Goal: Transaction & Acquisition: Book appointment/travel/reservation

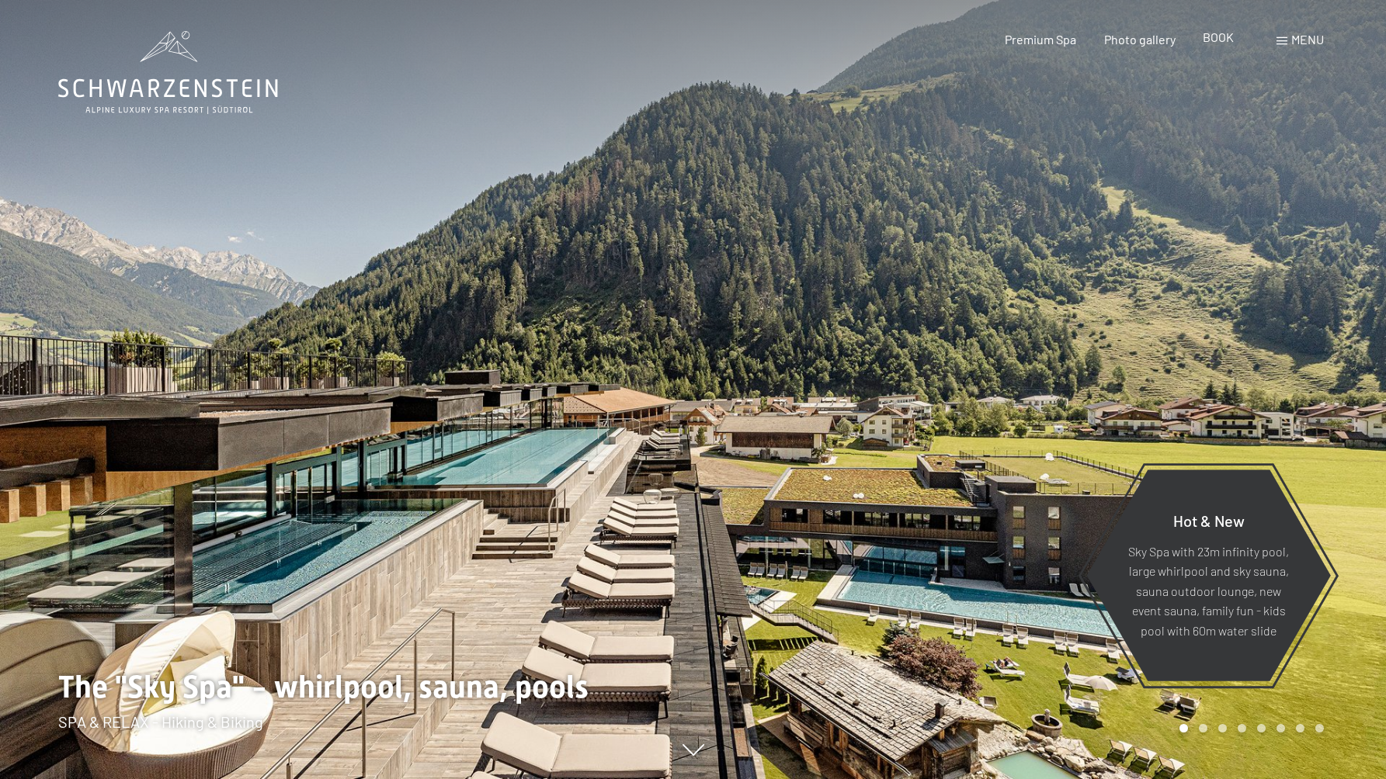
click at [1216, 40] on font "BOOK" at bounding box center [1218, 37] width 31 height 15
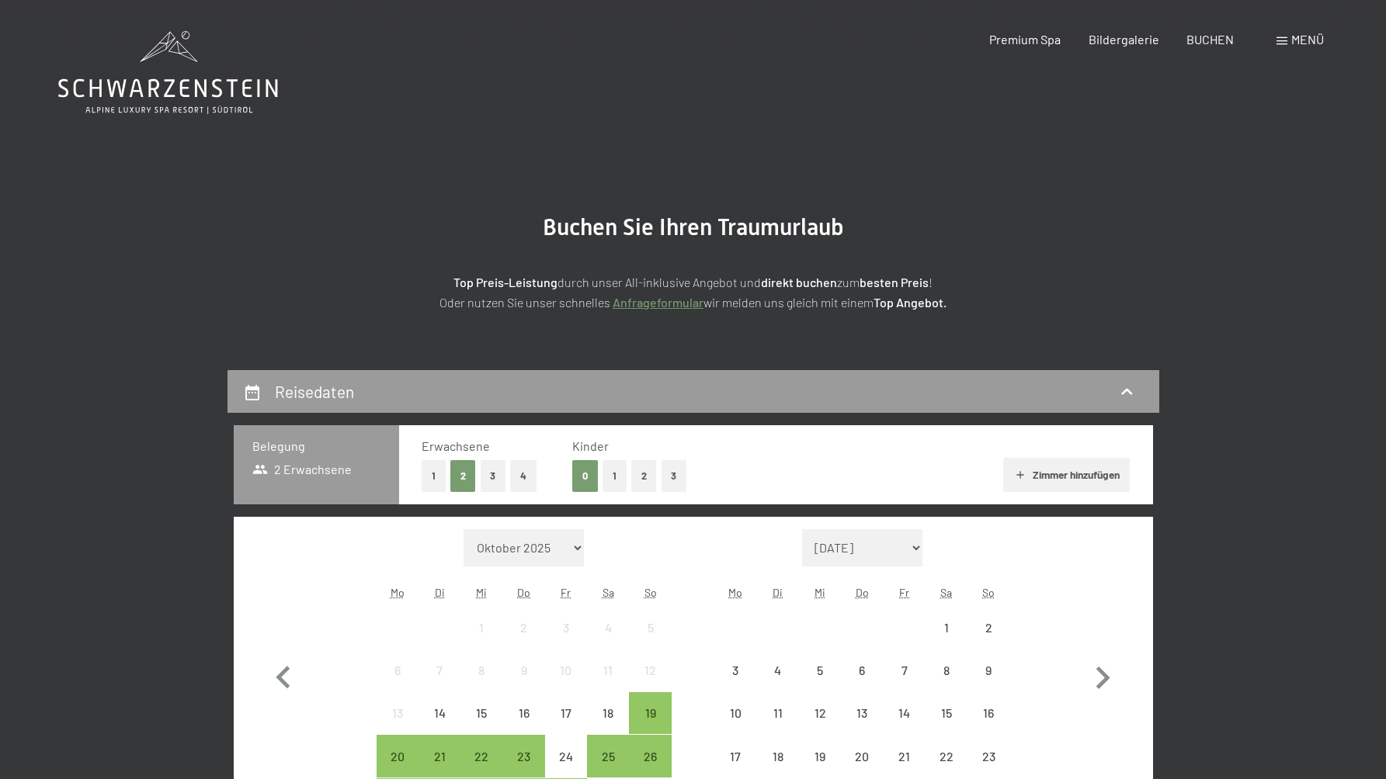
click at [617, 476] on button "1" at bounding box center [614, 476] width 24 height 32
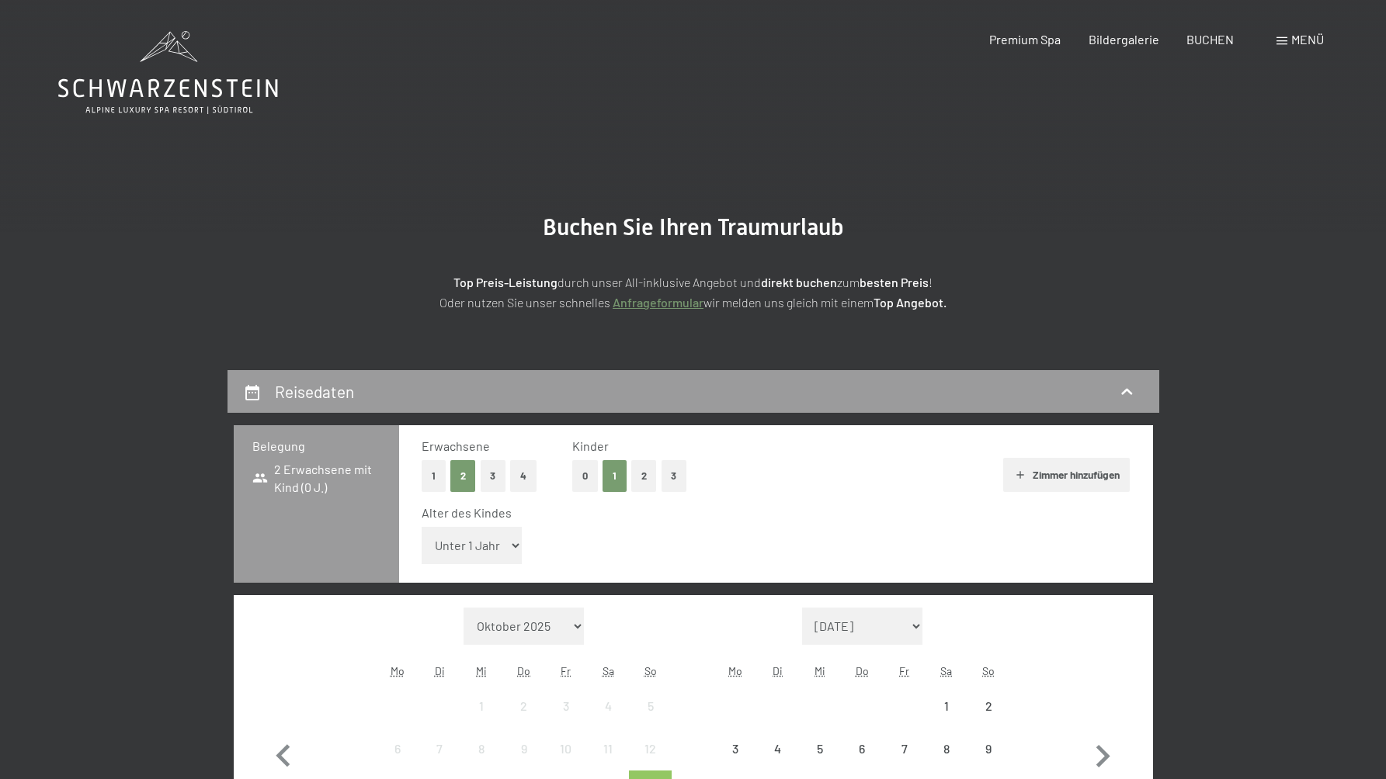
click at [500, 547] on select "Unter 1 Jahr 1 Jahr 2 Jahre 3 Jahre 4 Jahre 5 Jahre 6 Jahre 7 Jahre 8 Jahre 9 J…" at bounding box center [472, 545] width 101 height 37
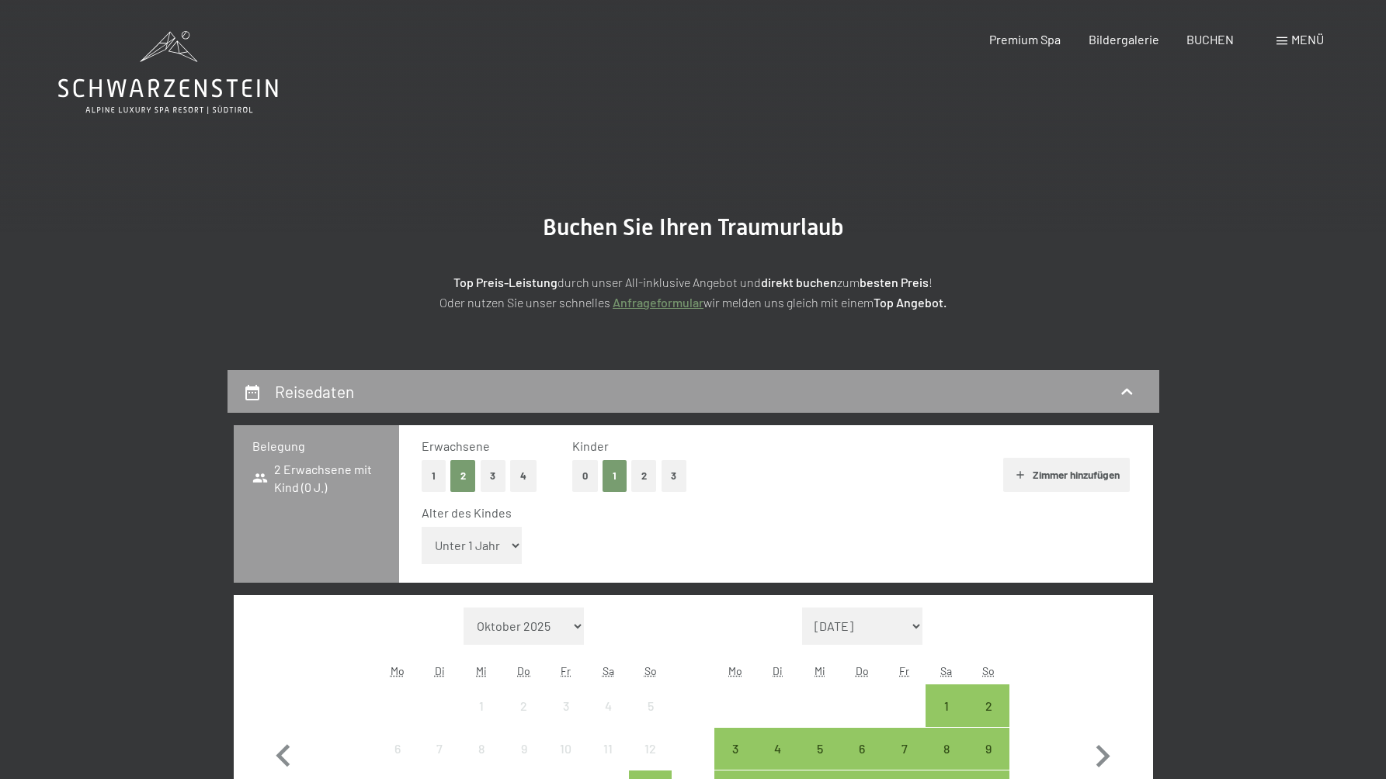
select select "2"
click at [422, 527] on select "Unter 1 Jahr 1 Jahr 2 Jahre 3 Jahre 4 Jahre 5 Jahre 6 Jahre 7 Jahre 8 Jahre 9 J…" at bounding box center [472, 545] width 101 height 37
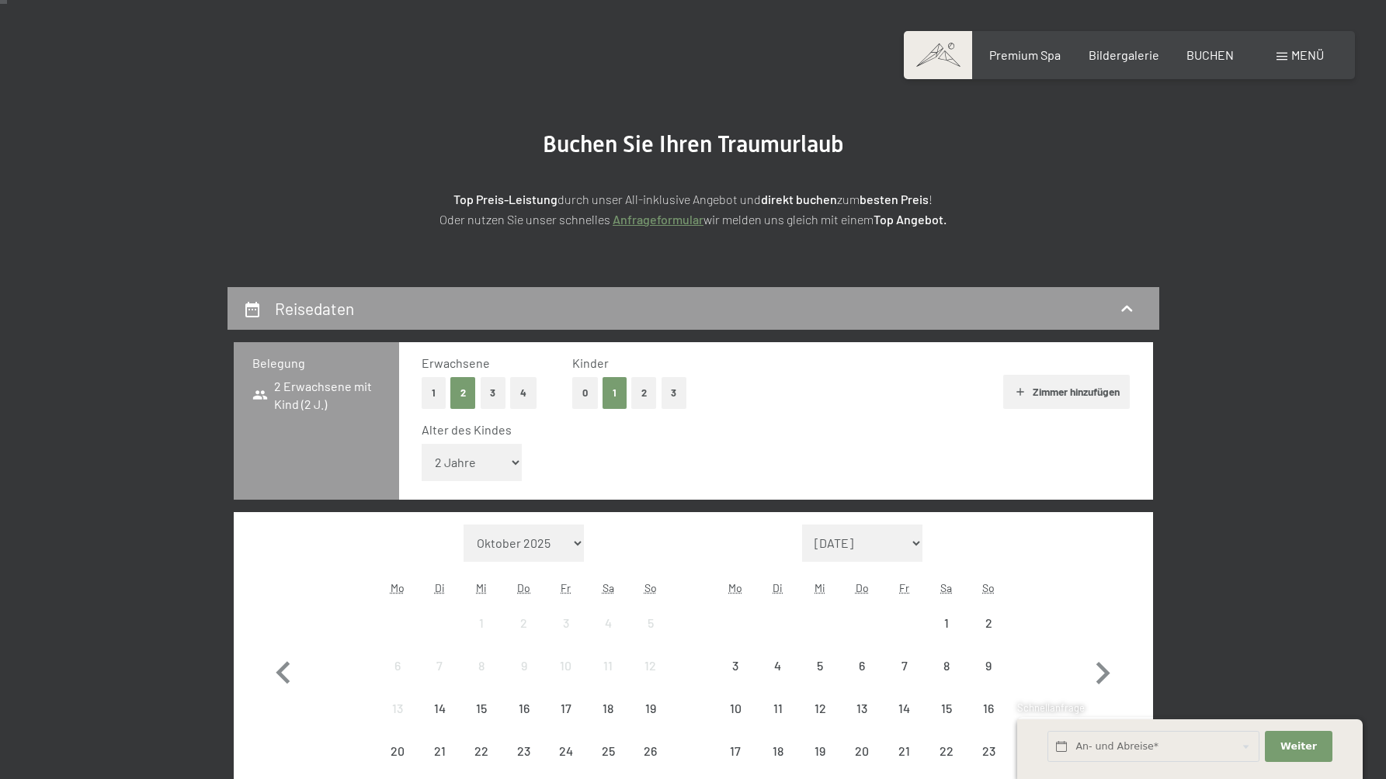
scroll to position [85, 0]
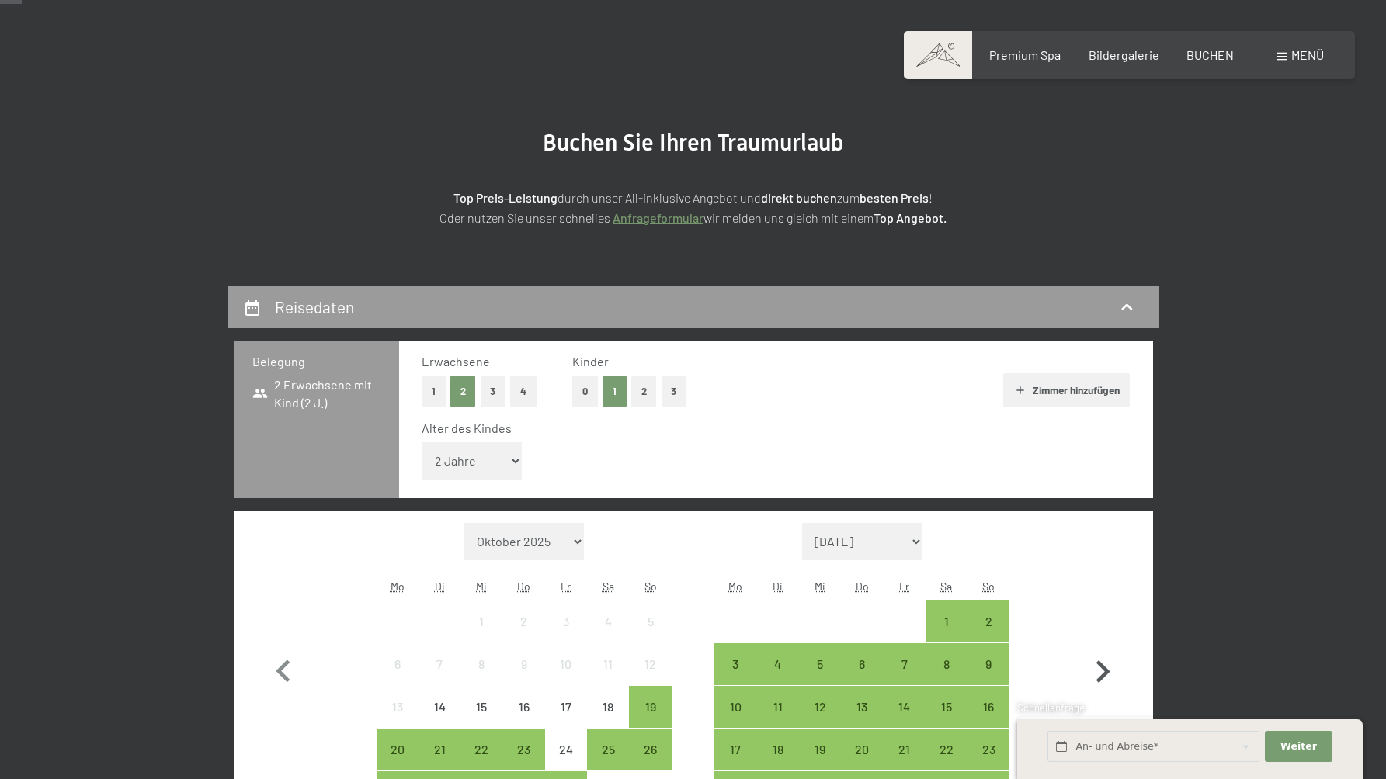
click at [1096, 678] on icon "button" at bounding box center [1102, 672] width 45 height 45
select select "2025-11-01"
select select "2025-12-01"
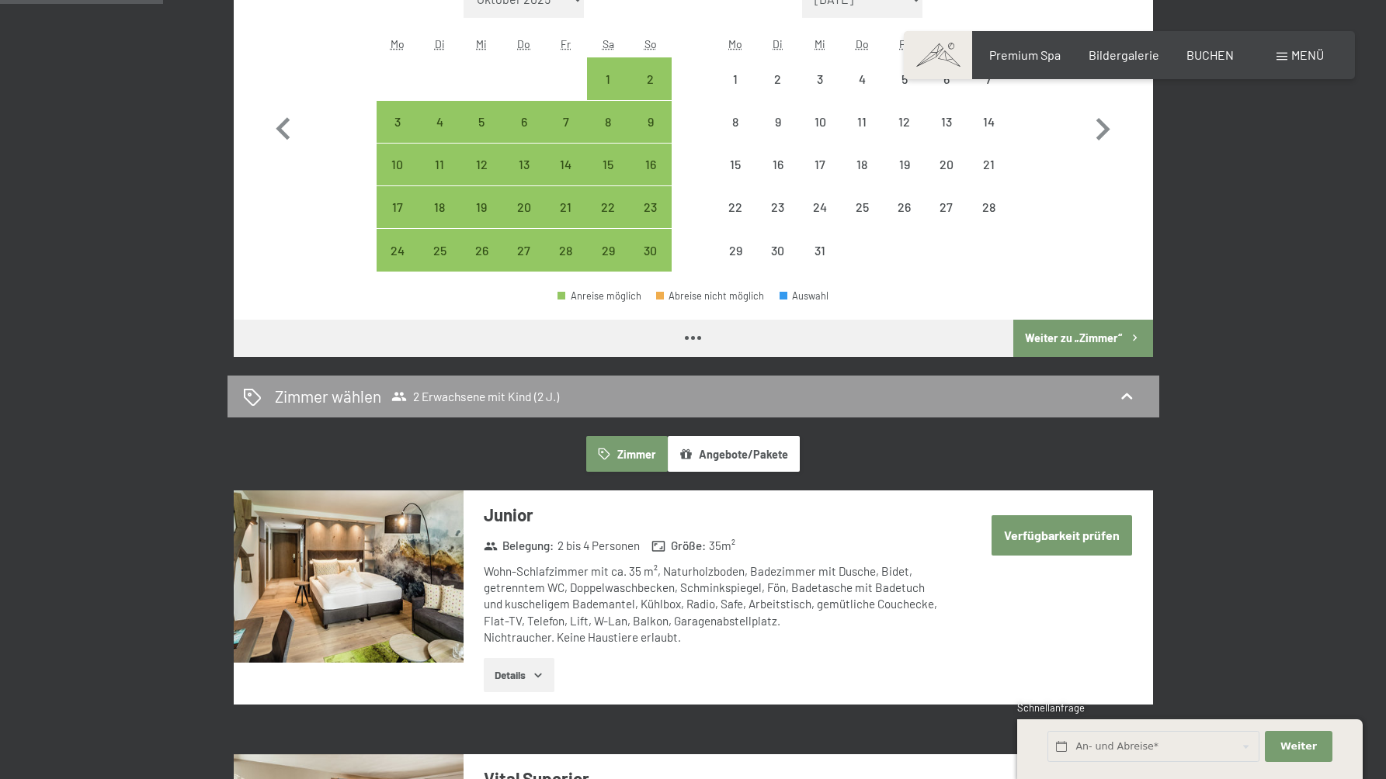
select select "2025-11-01"
select select "2025-12-01"
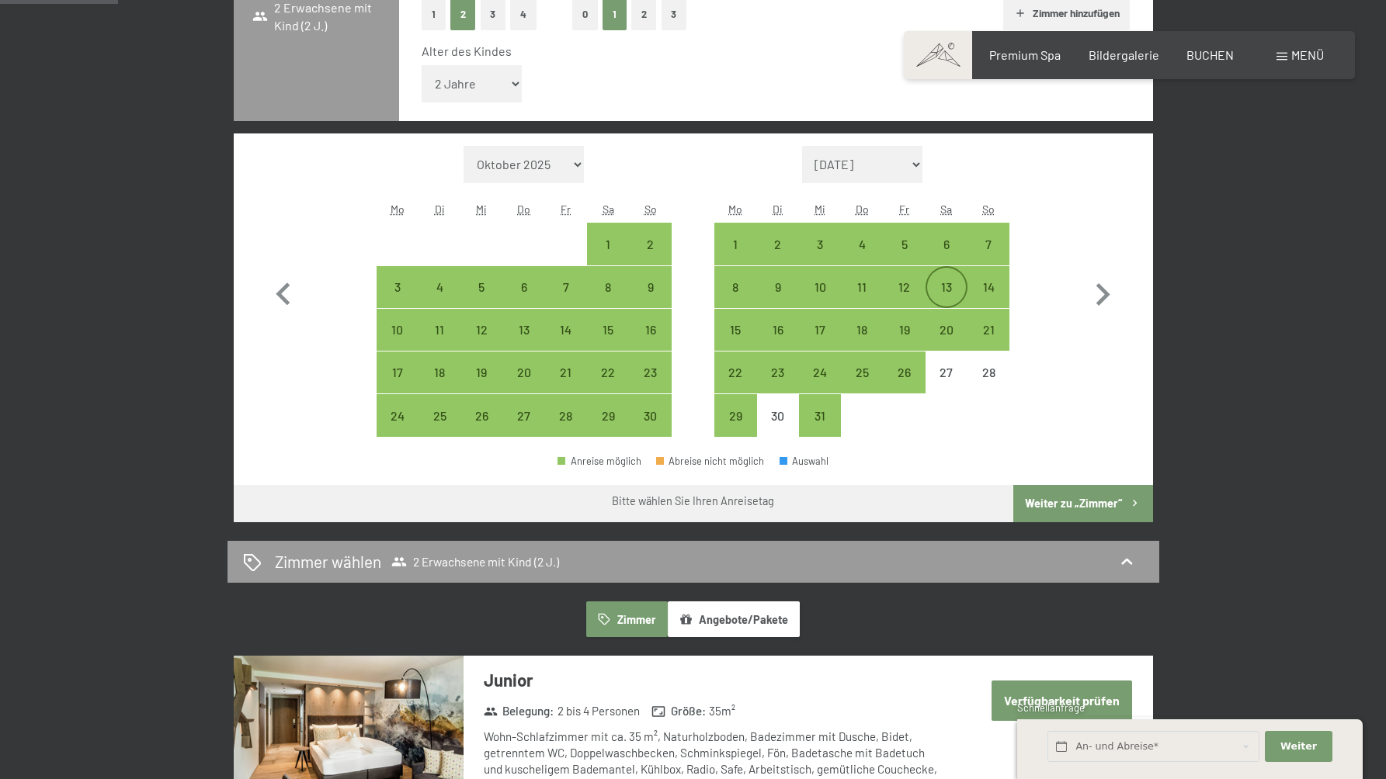
scroll to position [453, 0]
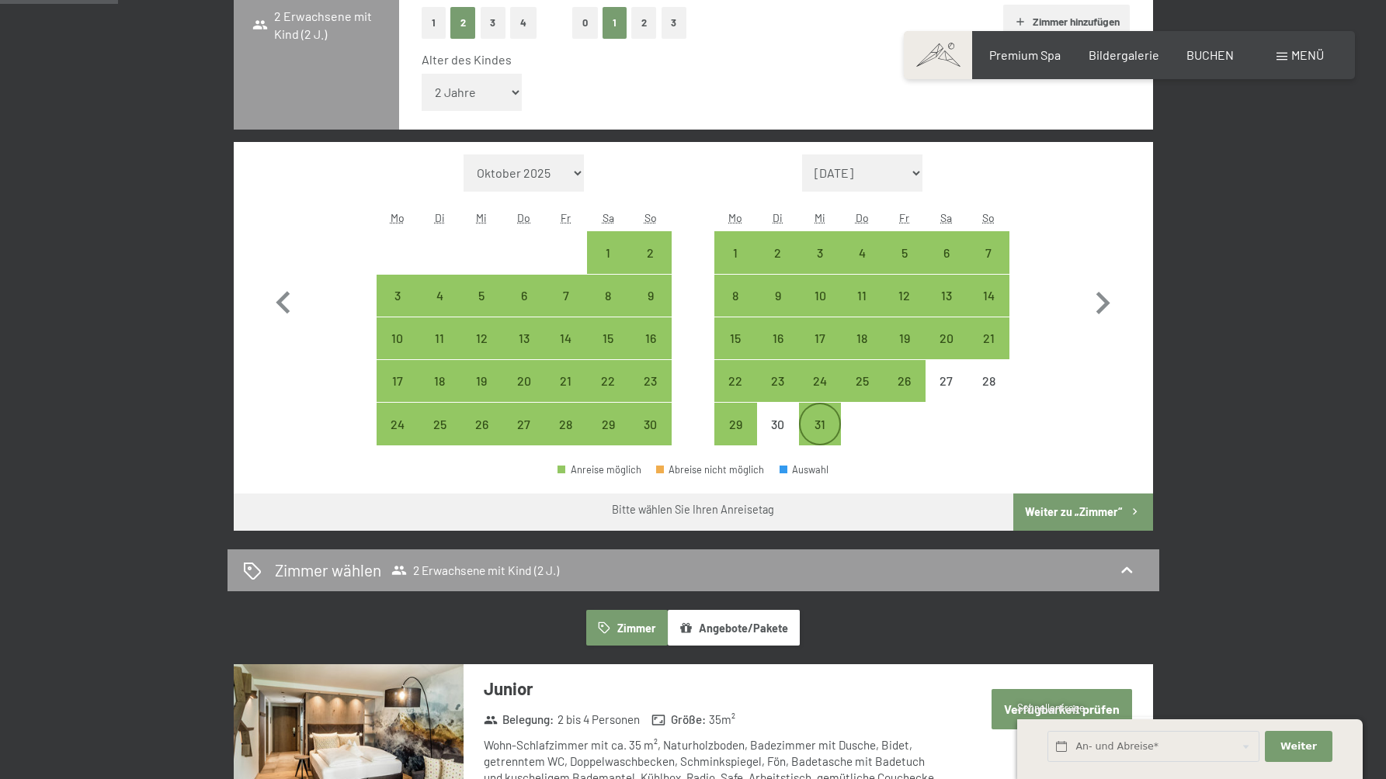
click at [832, 429] on div "31" at bounding box center [819, 437] width 39 height 39
select select "2025-11-01"
select select "2025-12-01"
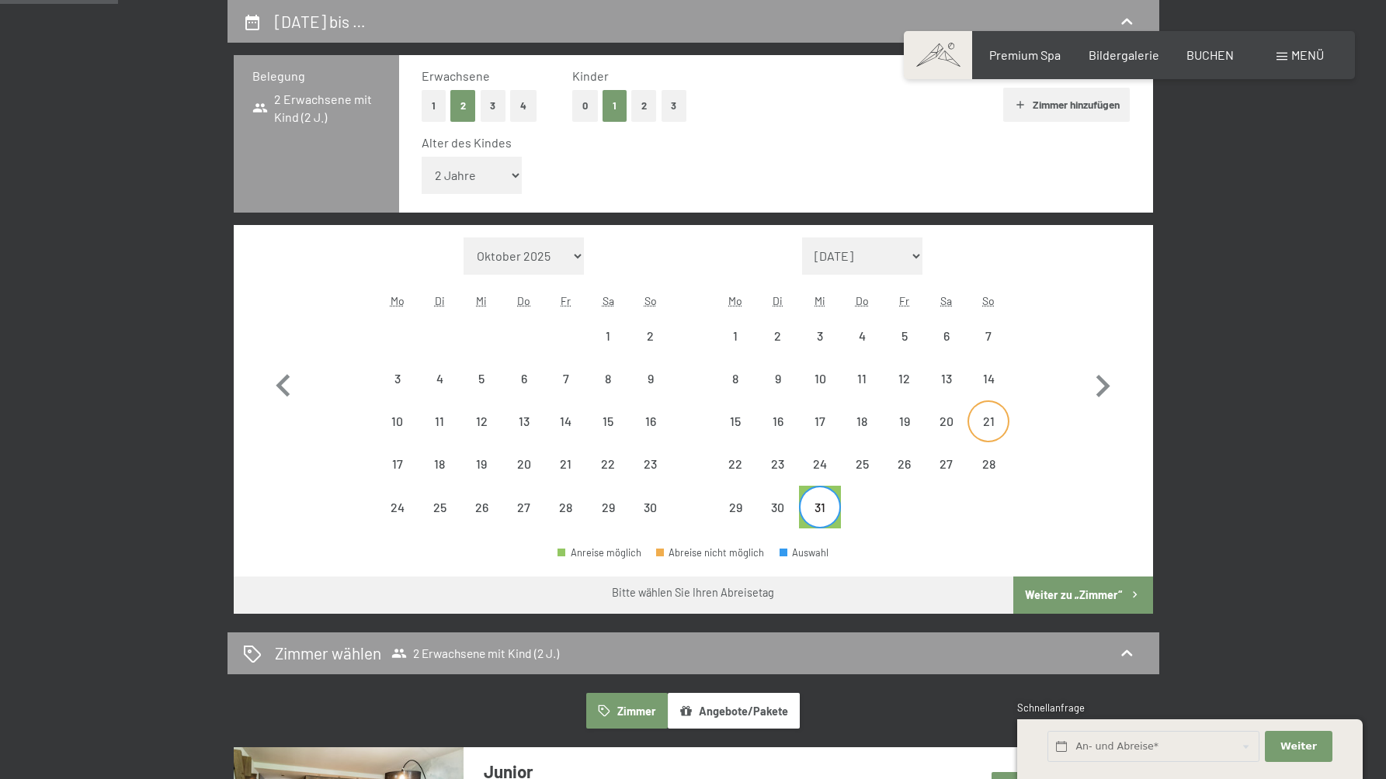
scroll to position [348, 0]
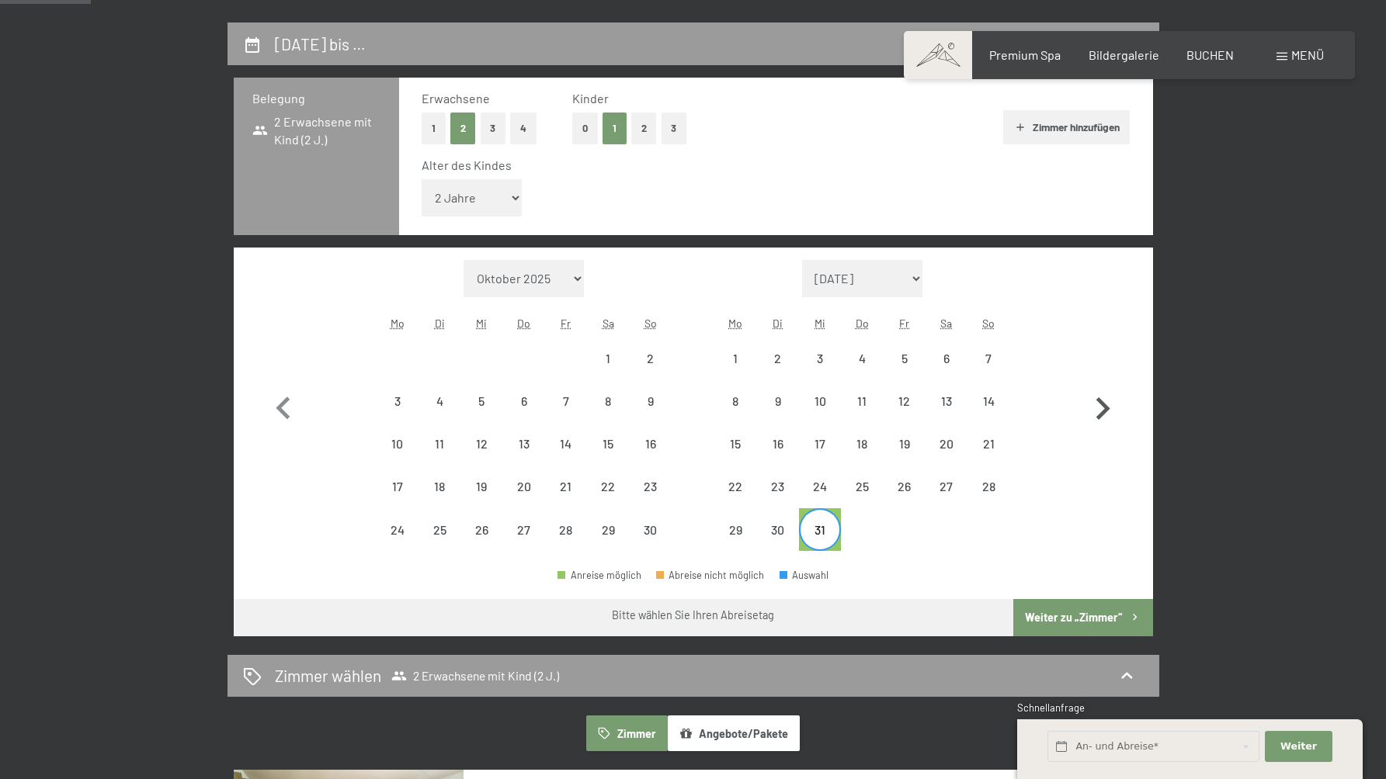
click at [1111, 404] on icon "button" at bounding box center [1102, 409] width 45 height 45
select select "2025-12-01"
select select "2026-01-01"
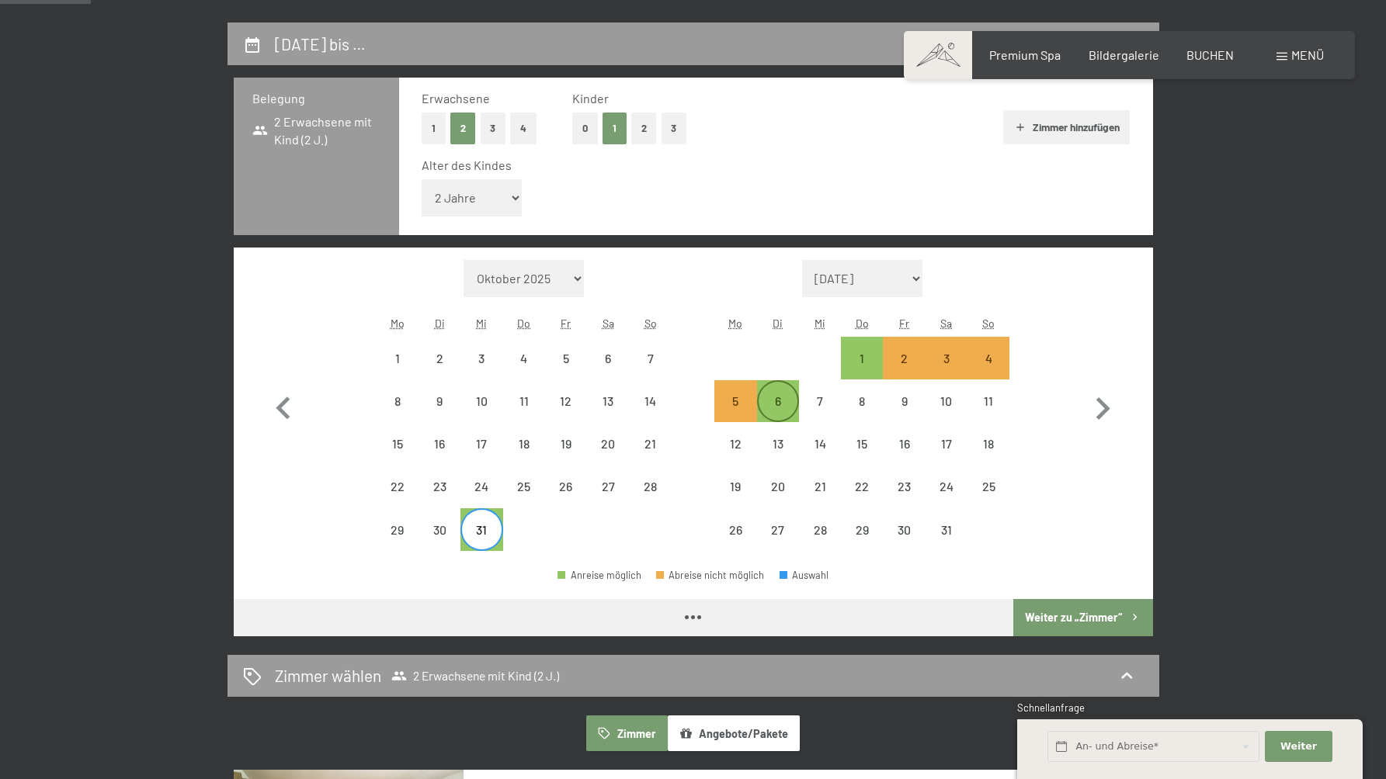
select select "2025-12-01"
select select "2026-01-01"
click at [776, 391] on div "6" at bounding box center [778, 401] width 39 height 39
select select "2025-12-01"
select select "2026-01-01"
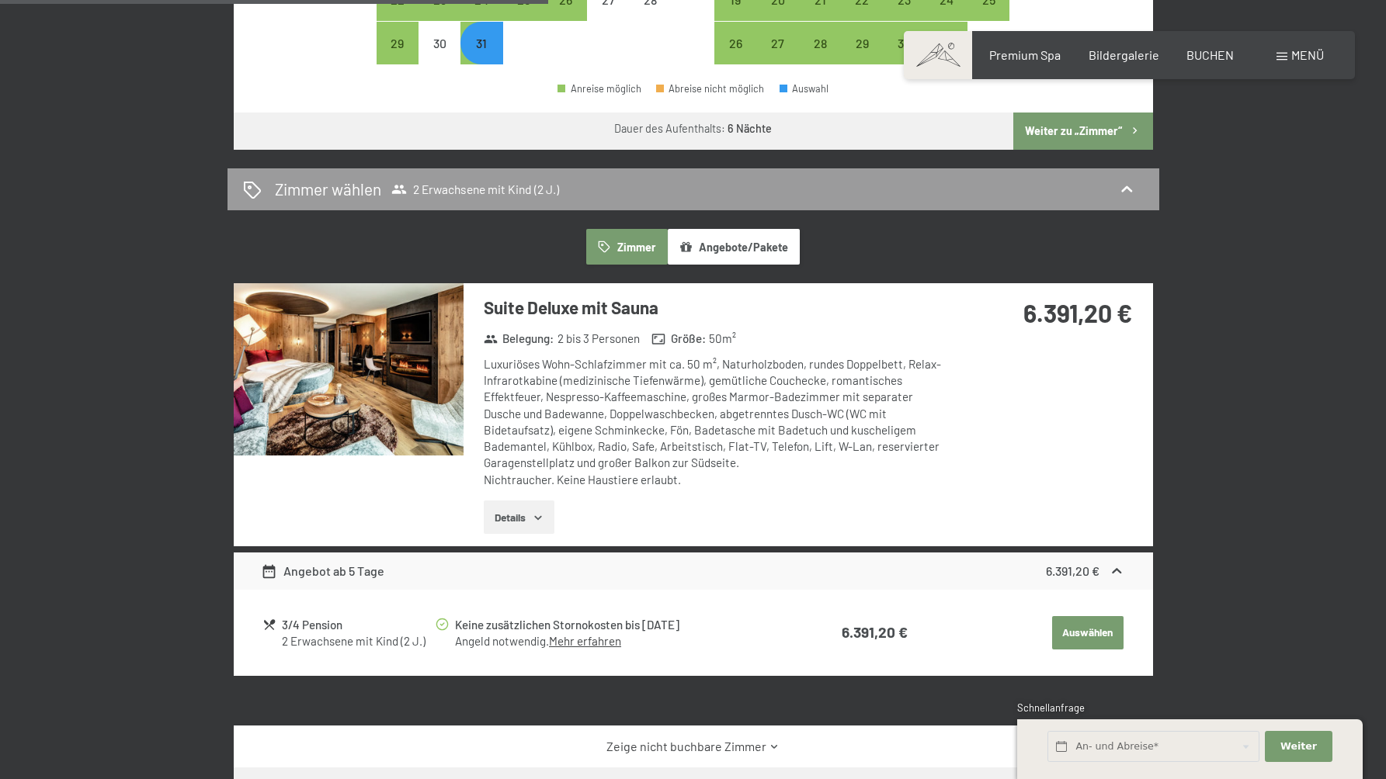
scroll to position [0, 0]
